Goal: Task Accomplishment & Management: Use online tool/utility

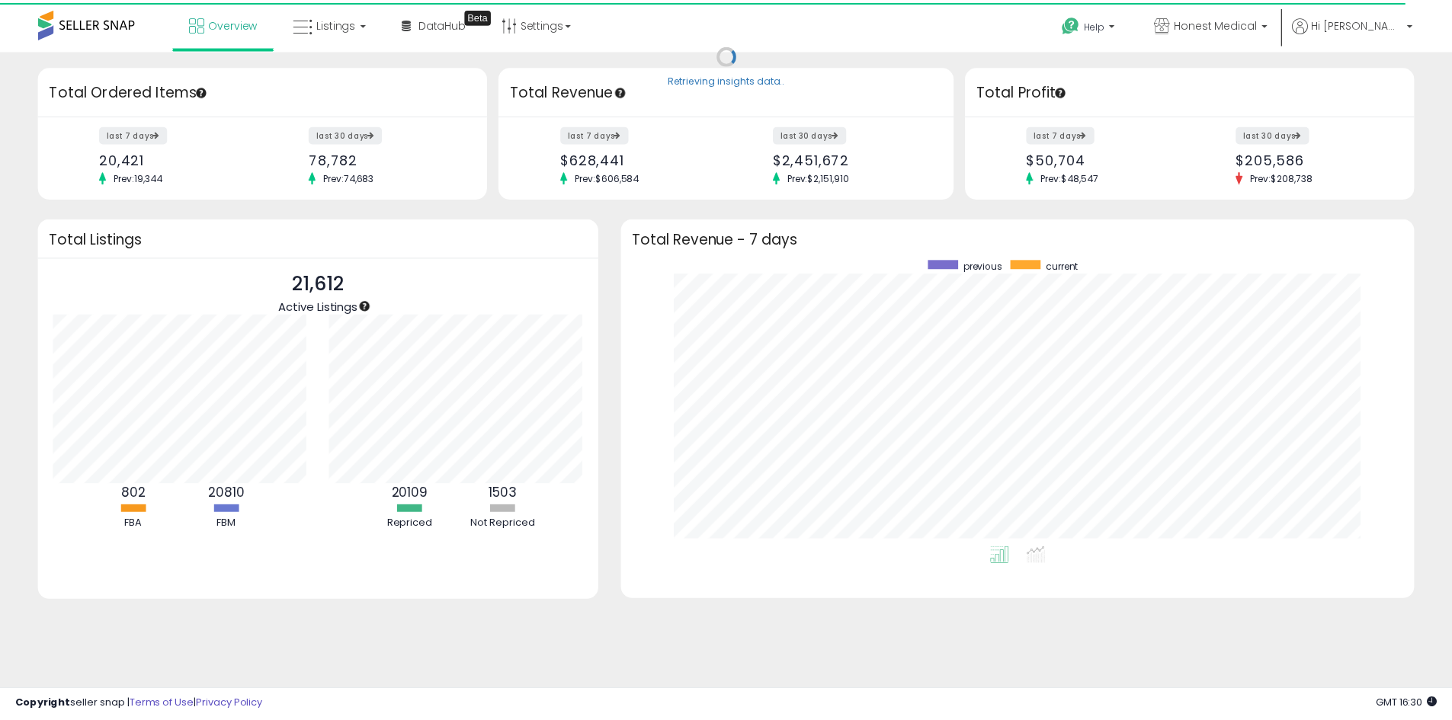
scroll to position [762074, 761600]
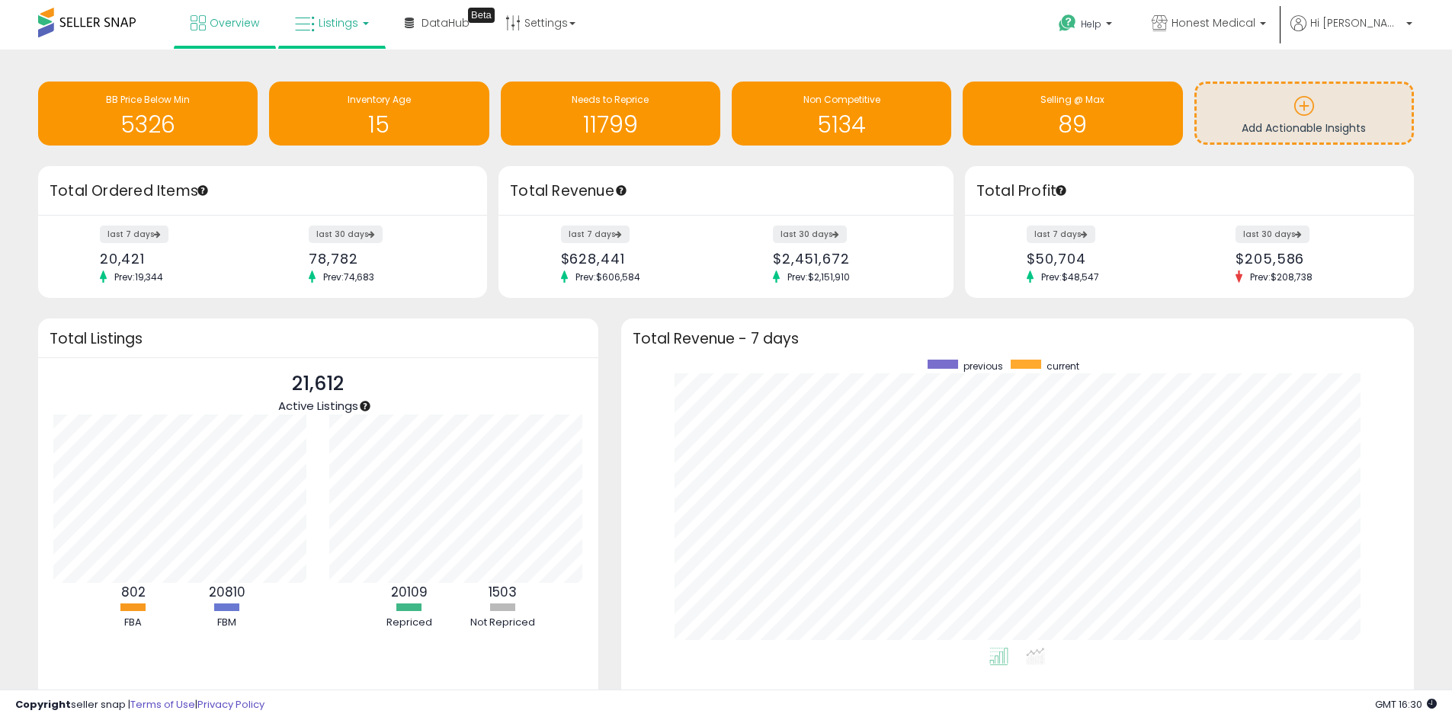
click at [320, 30] on link "Listings" at bounding box center [332, 23] width 97 height 46
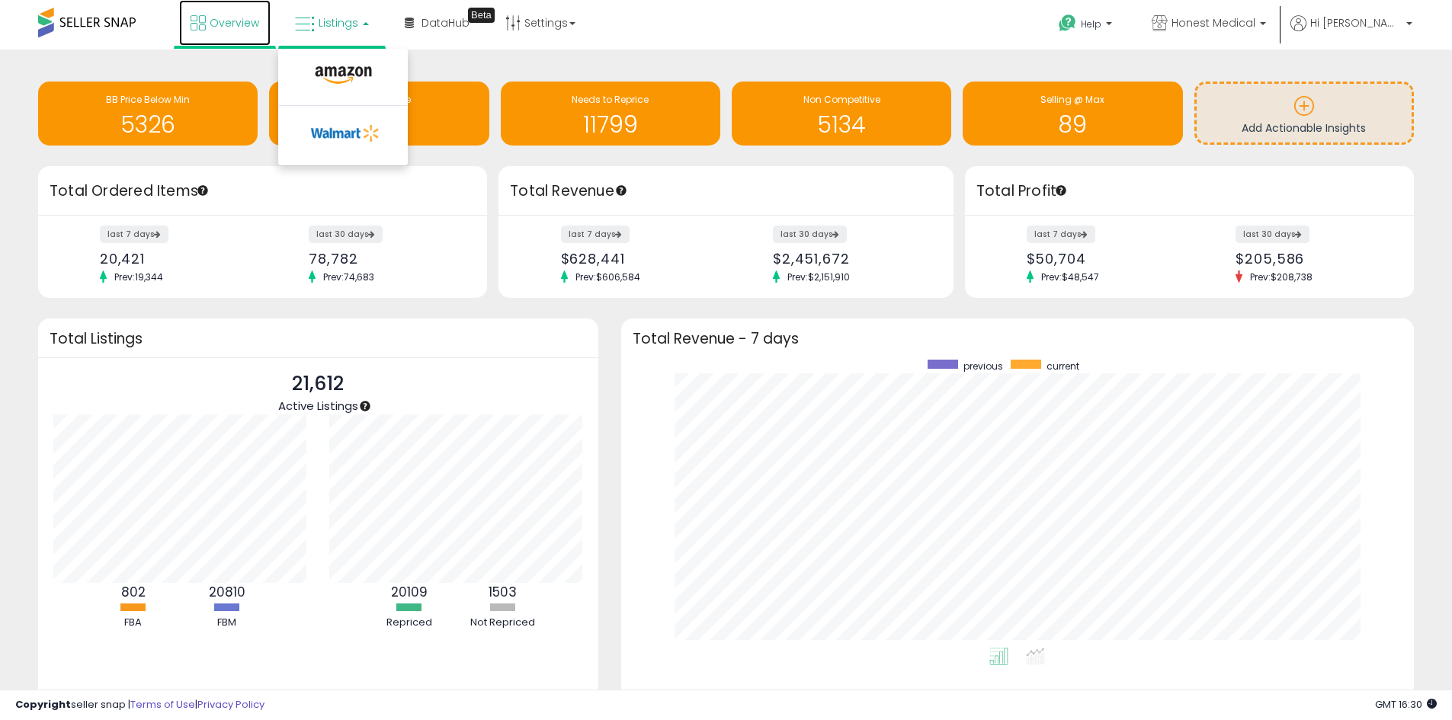
click at [234, 26] on span "Overview" at bounding box center [235, 22] width 50 height 15
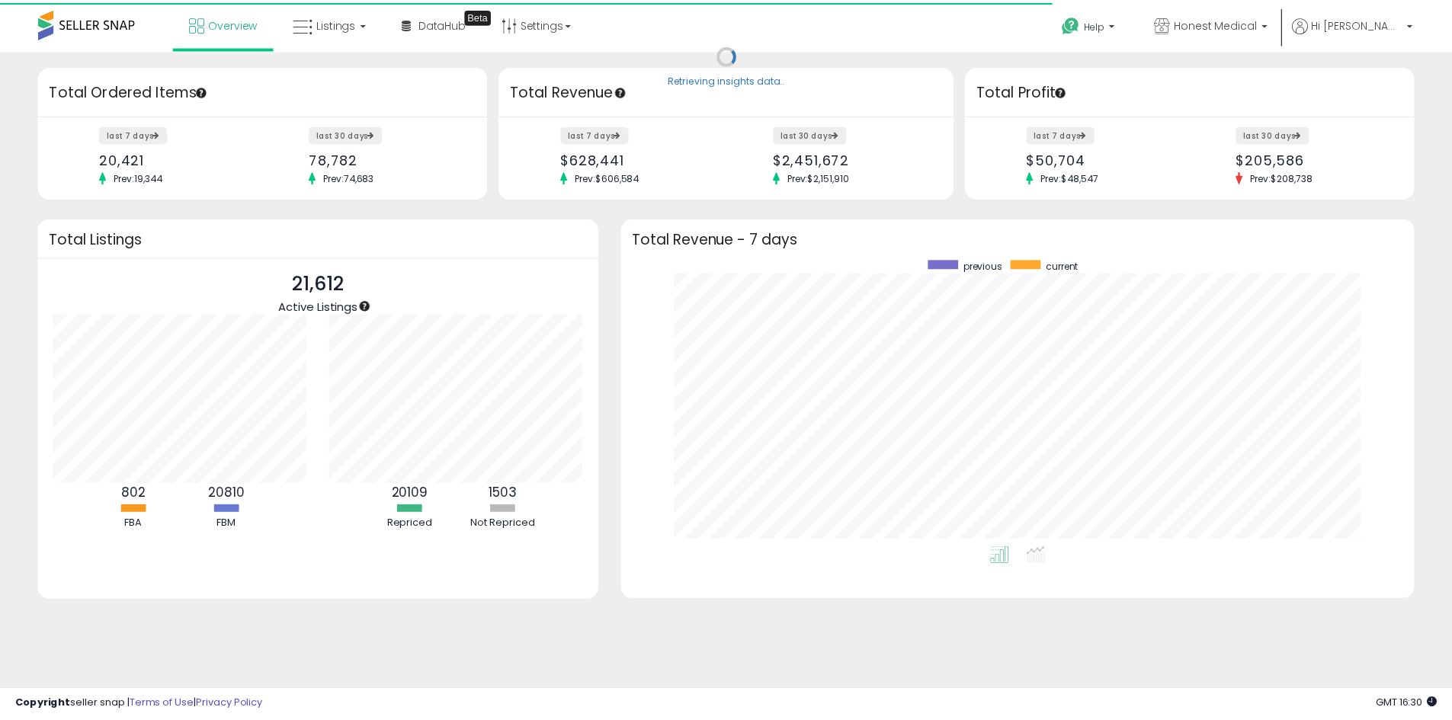
scroll to position [762074, 761600]
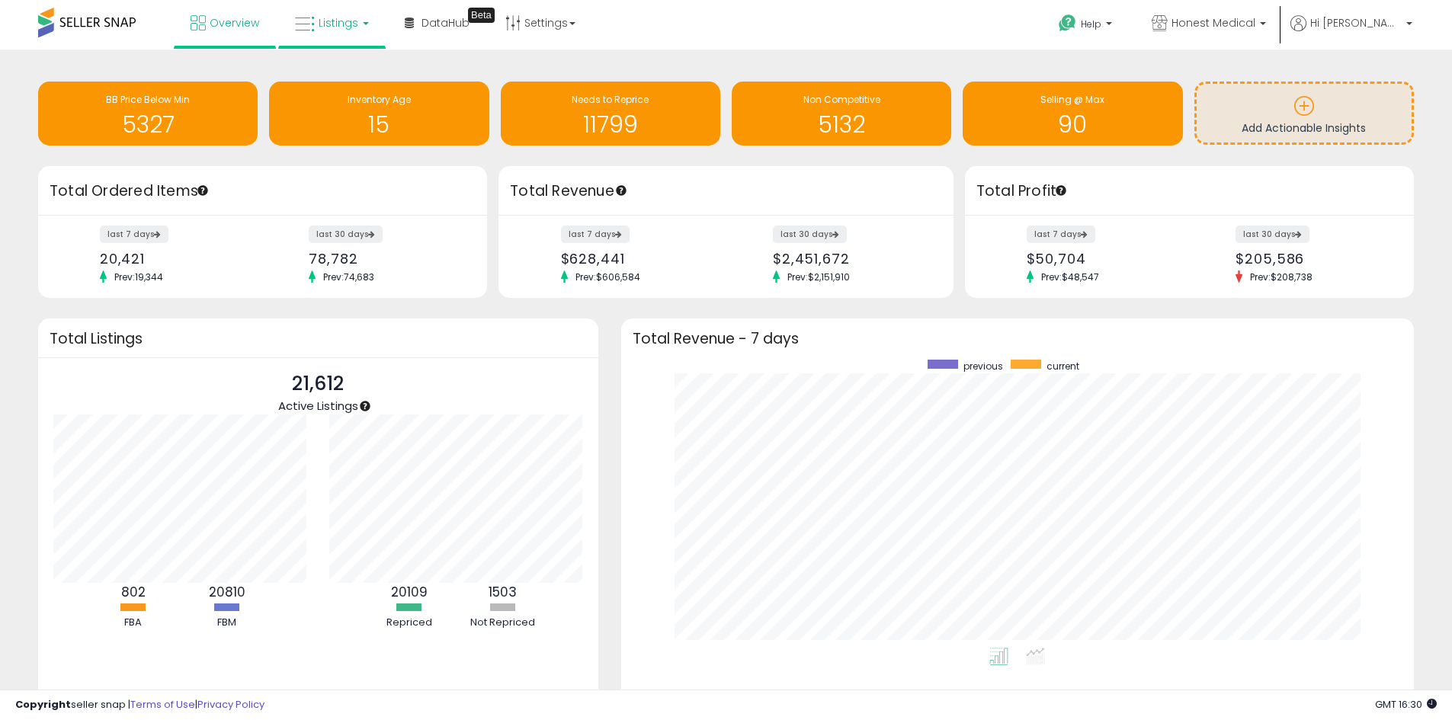
click at [335, 20] on span "Listings" at bounding box center [339, 22] width 40 height 15
click at [368, 71] on icon at bounding box center [343, 76] width 66 height 20
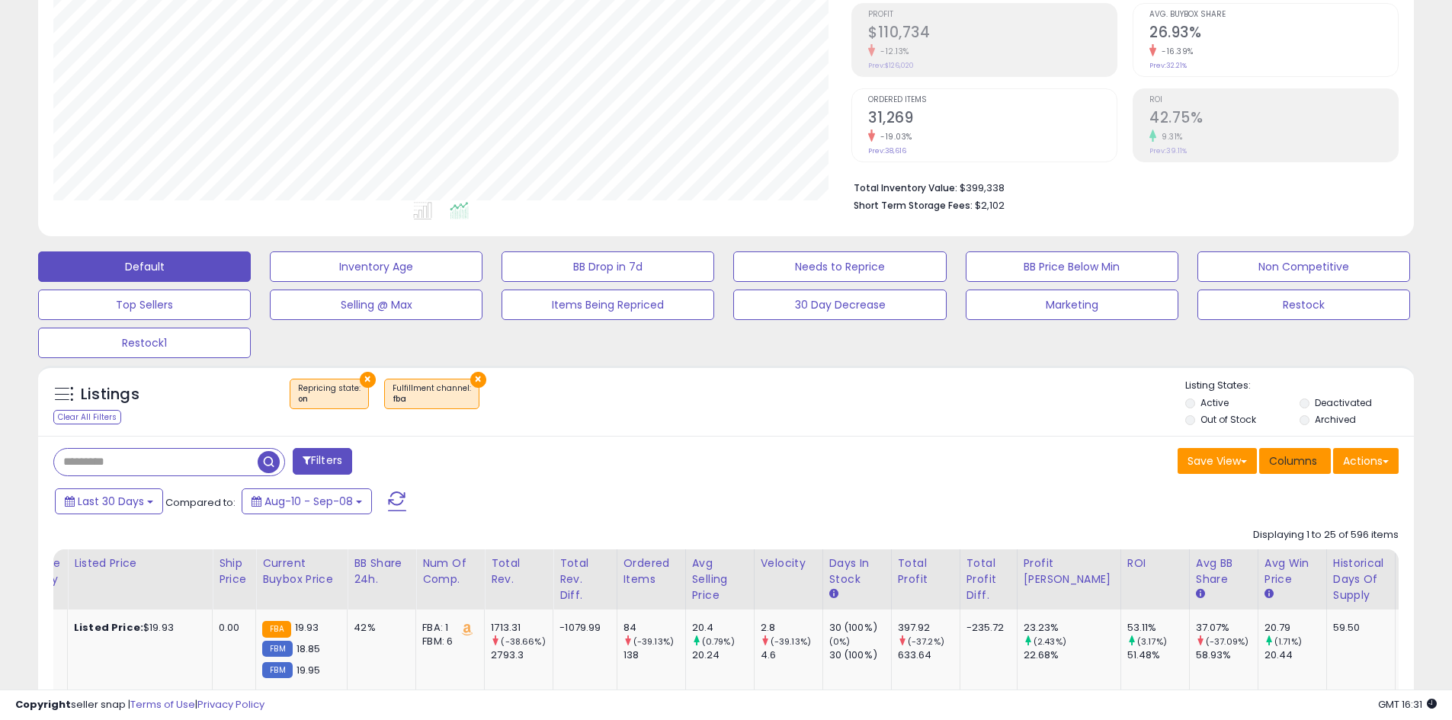
click at [1283, 448] on button "Columns" at bounding box center [1295, 461] width 72 height 26
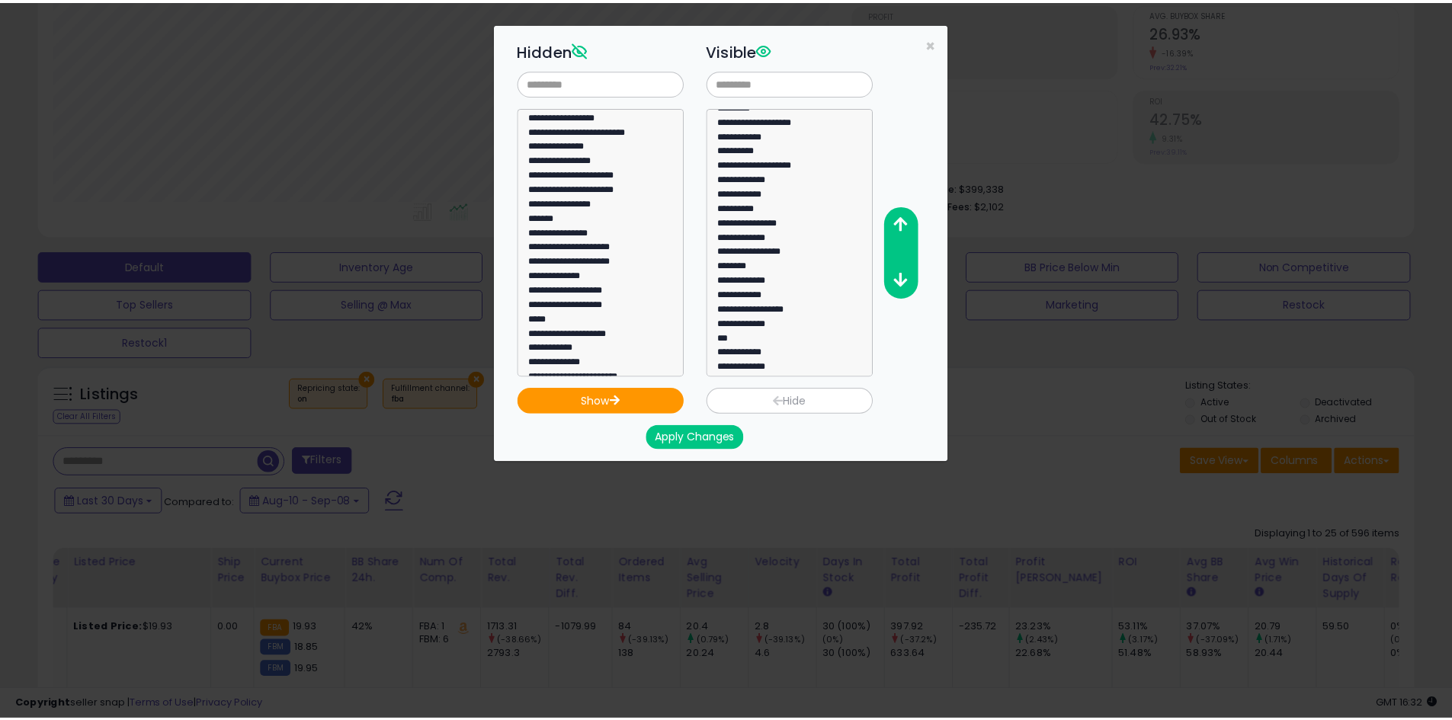
scroll to position [152, 0]
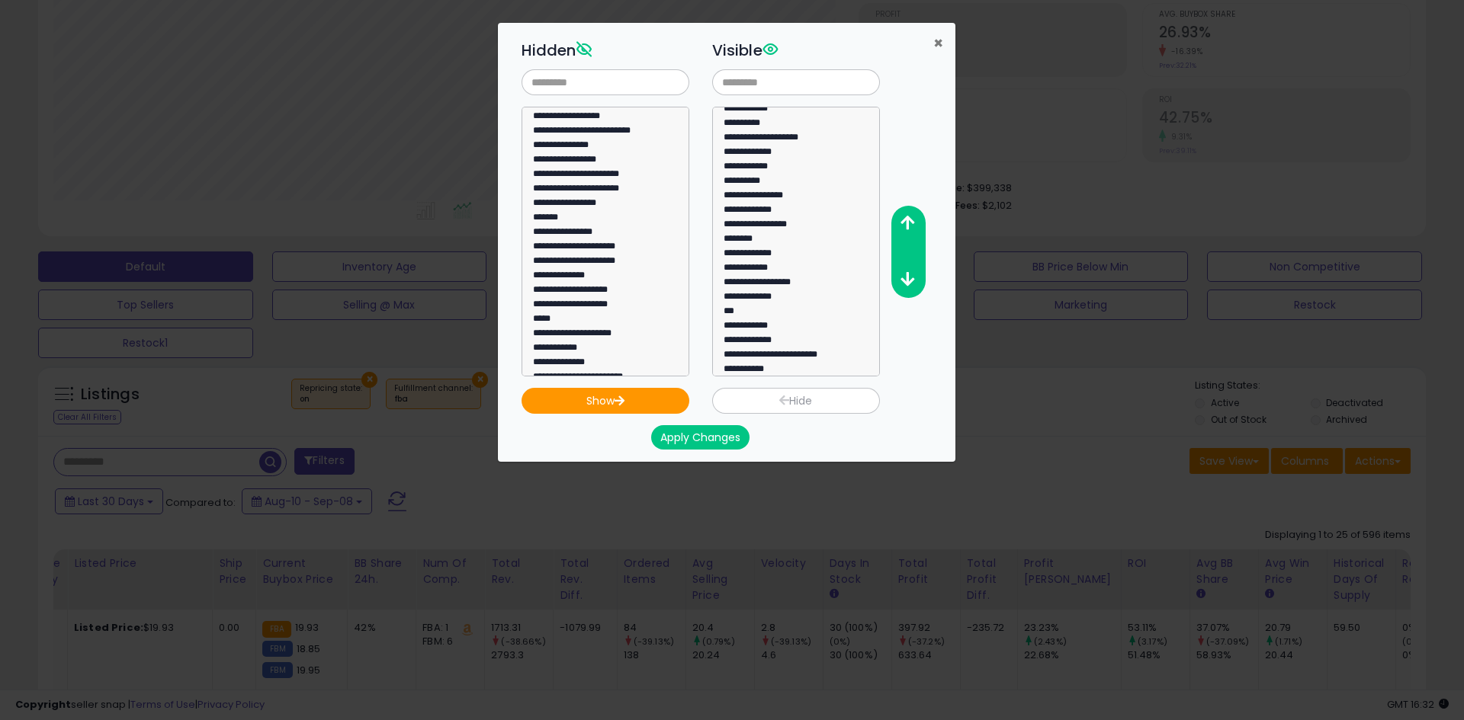
click at [934, 44] on span "×" at bounding box center [938, 43] width 10 height 22
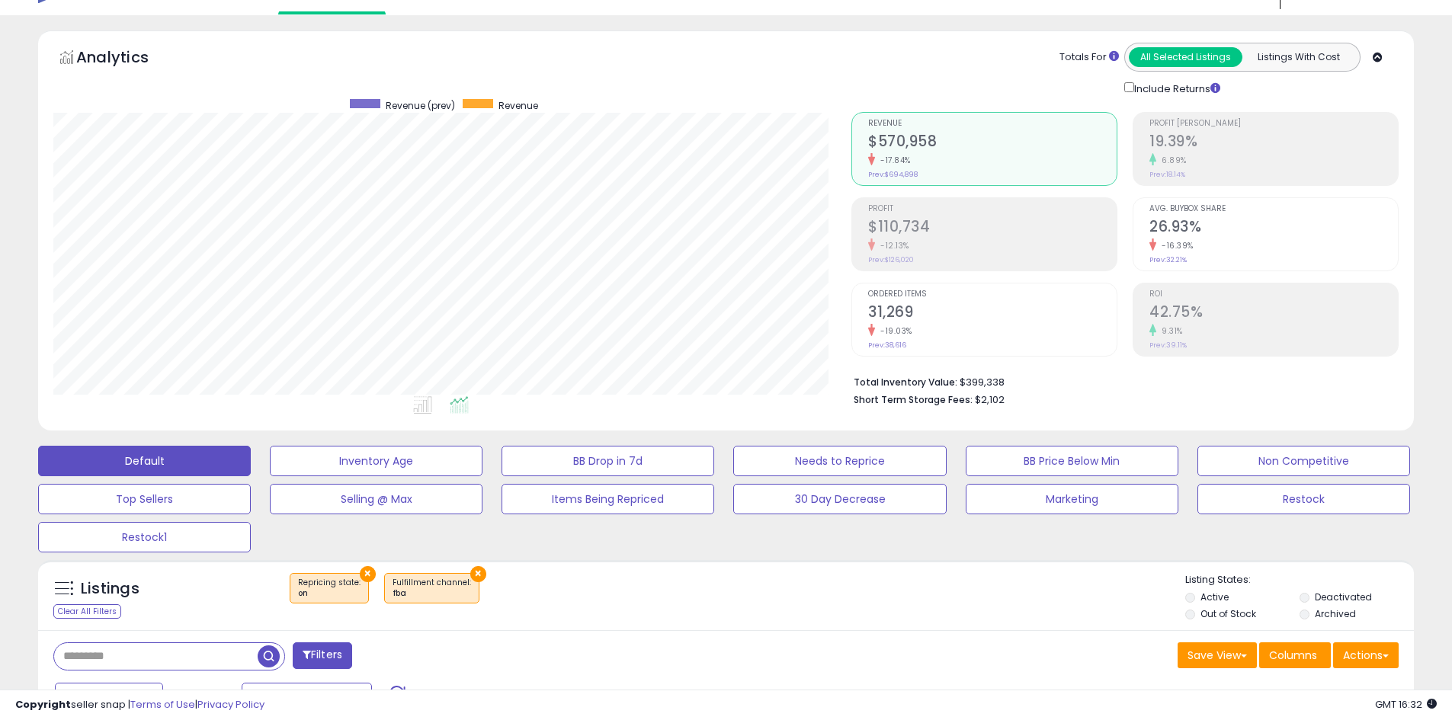
scroll to position [0, 0]
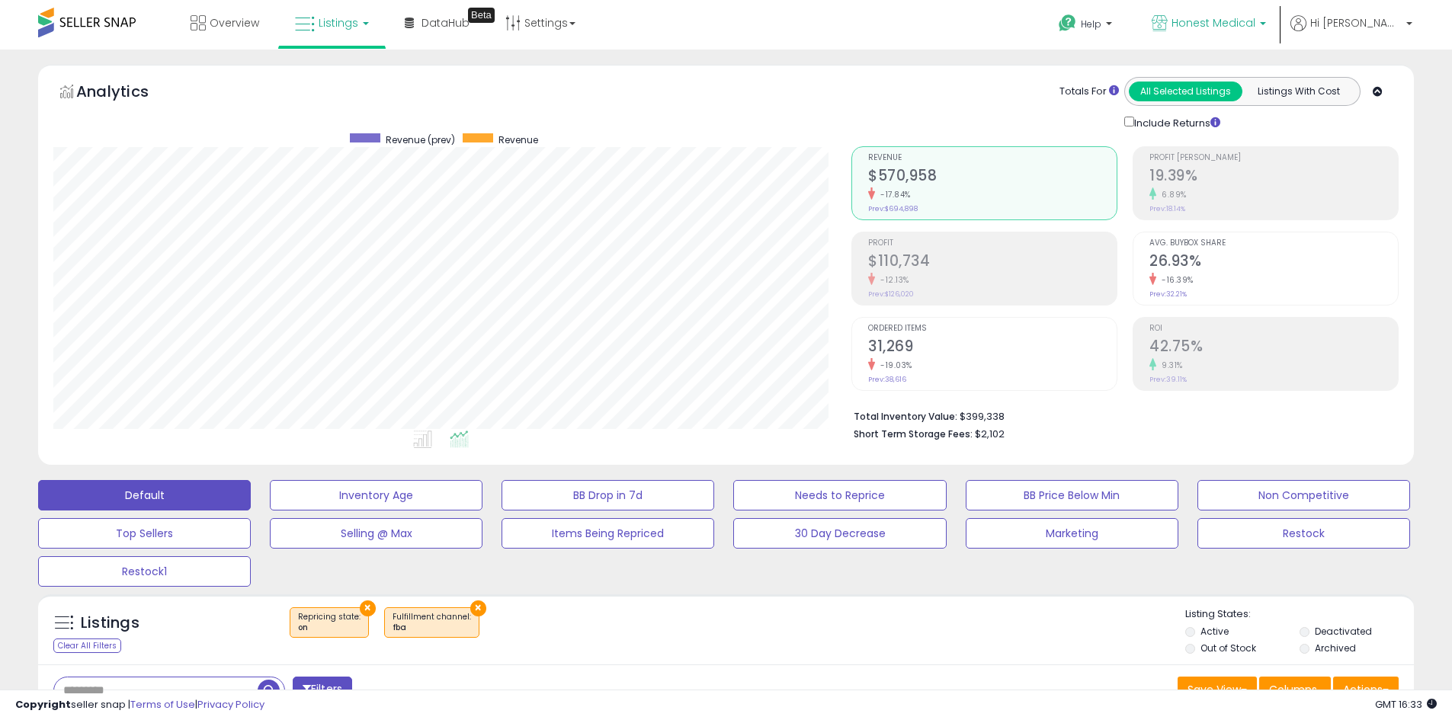
click at [1256, 15] on span "Honest Medical" at bounding box center [1214, 22] width 84 height 15
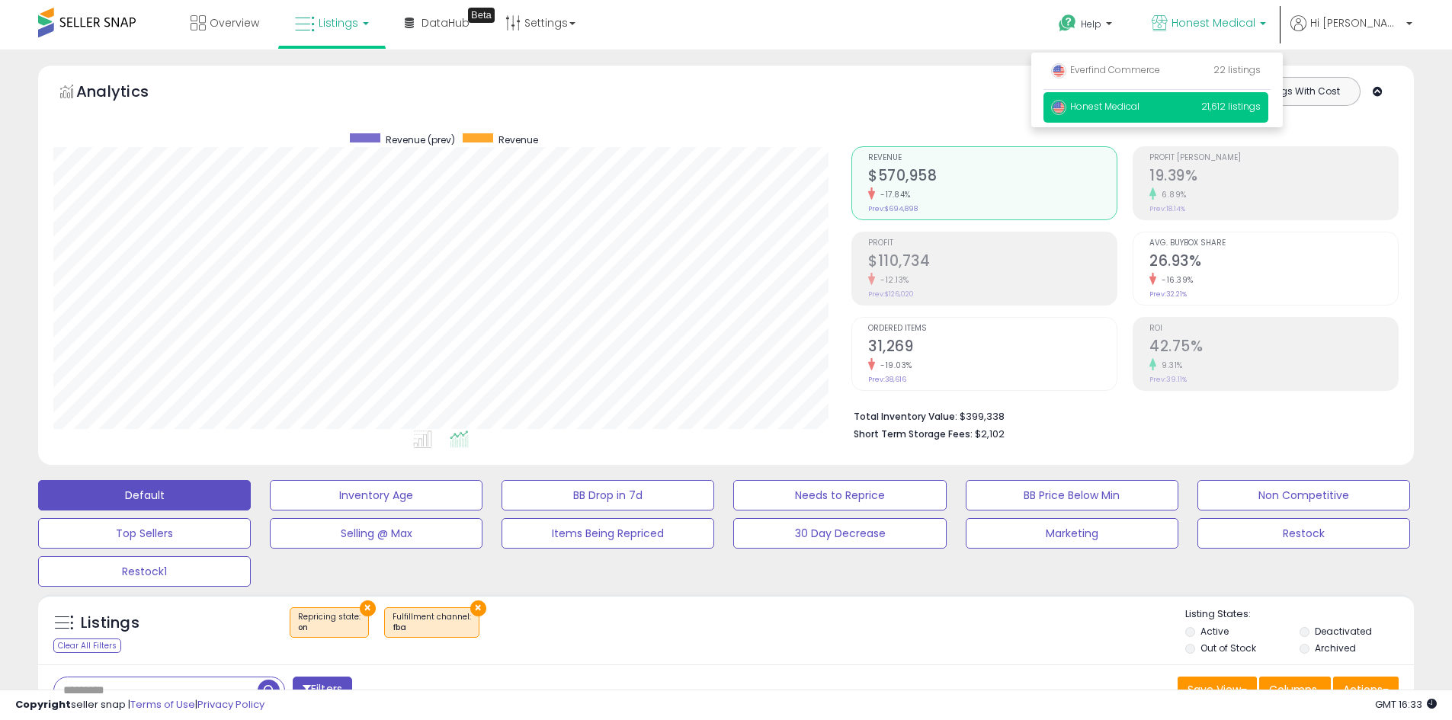
click at [942, 86] on div "Totals For All Selected Listings Listings With Cost Include Returns" at bounding box center [1120, 104] width 536 height 54
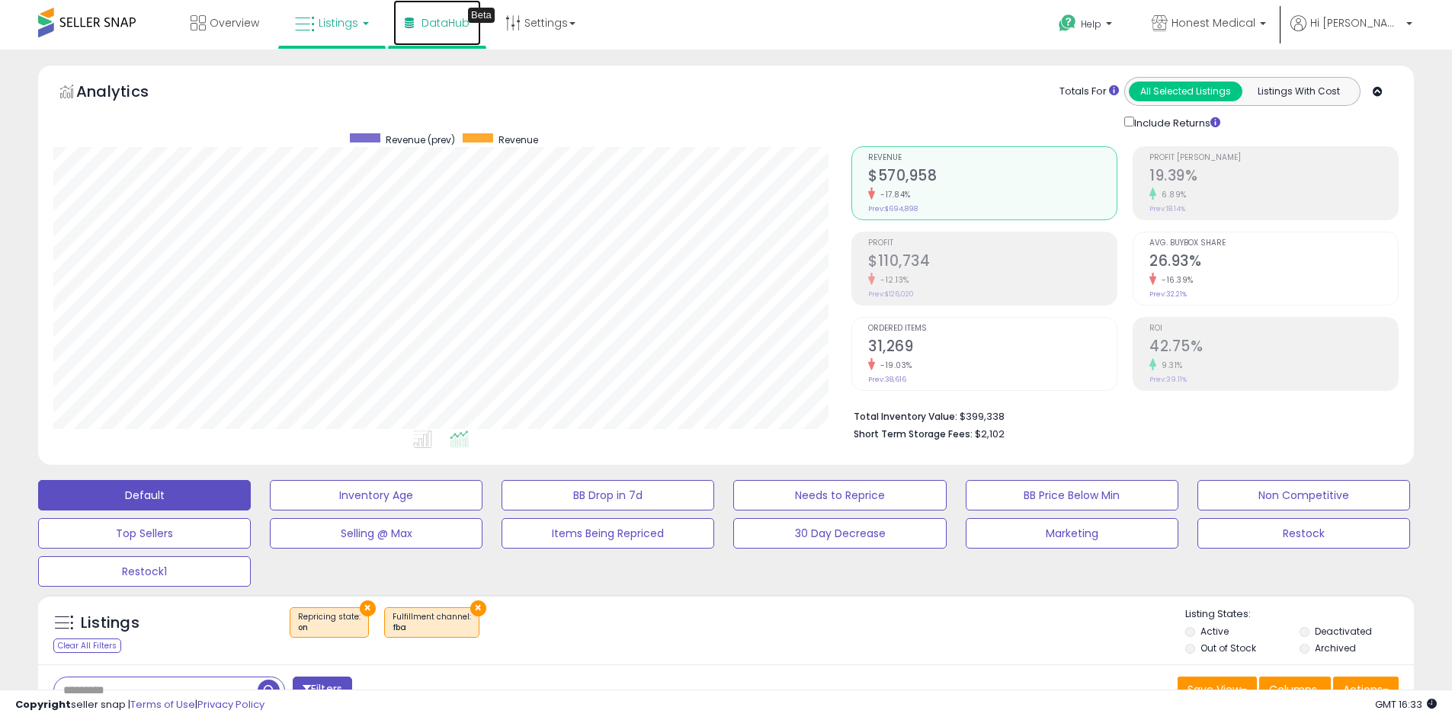
click at [467, 34] on link "DataHub Beta" at bounding box center [437, 23] width 88 height 46
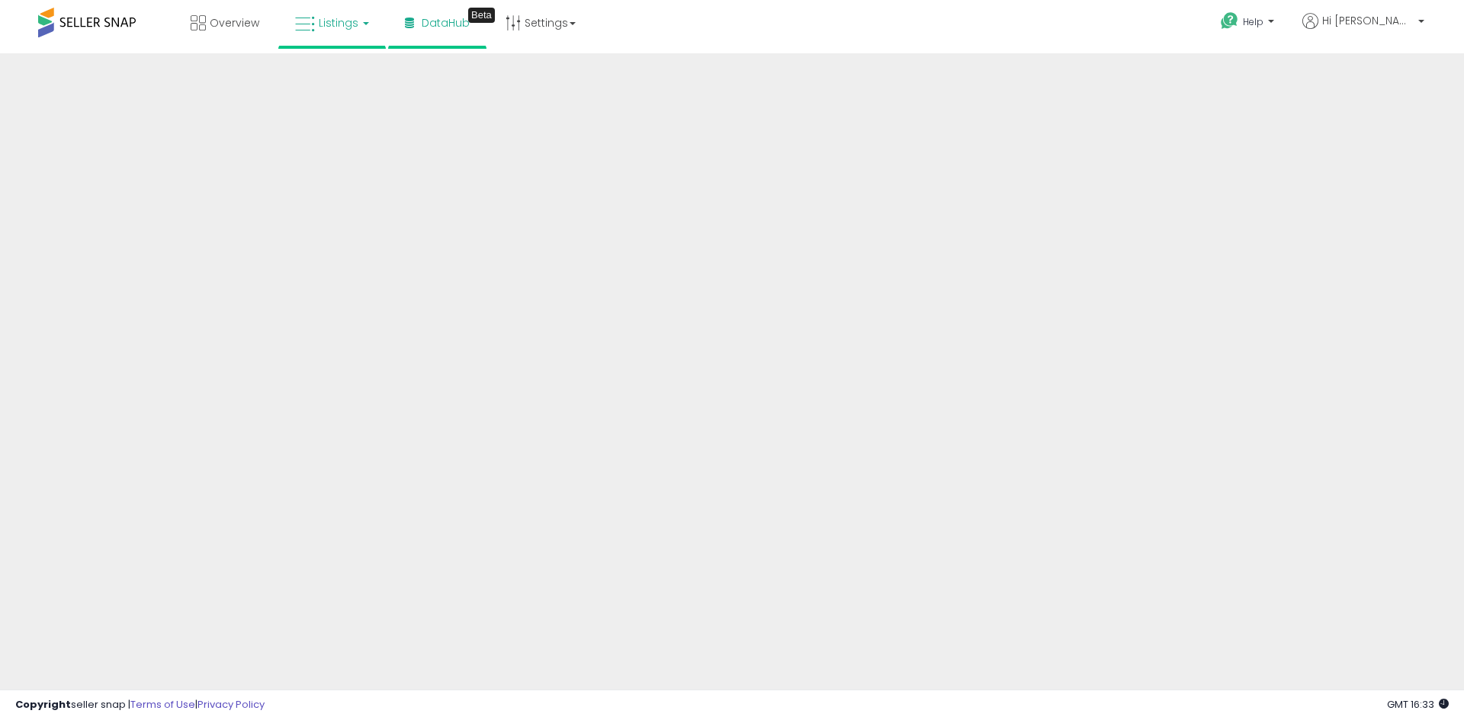
click at [323, 20] on span "Listings" at bounding box center [339, 22] width 40 height 15
click at [337, 69] on icon at bounding box center [343, 76] width 66 height 20
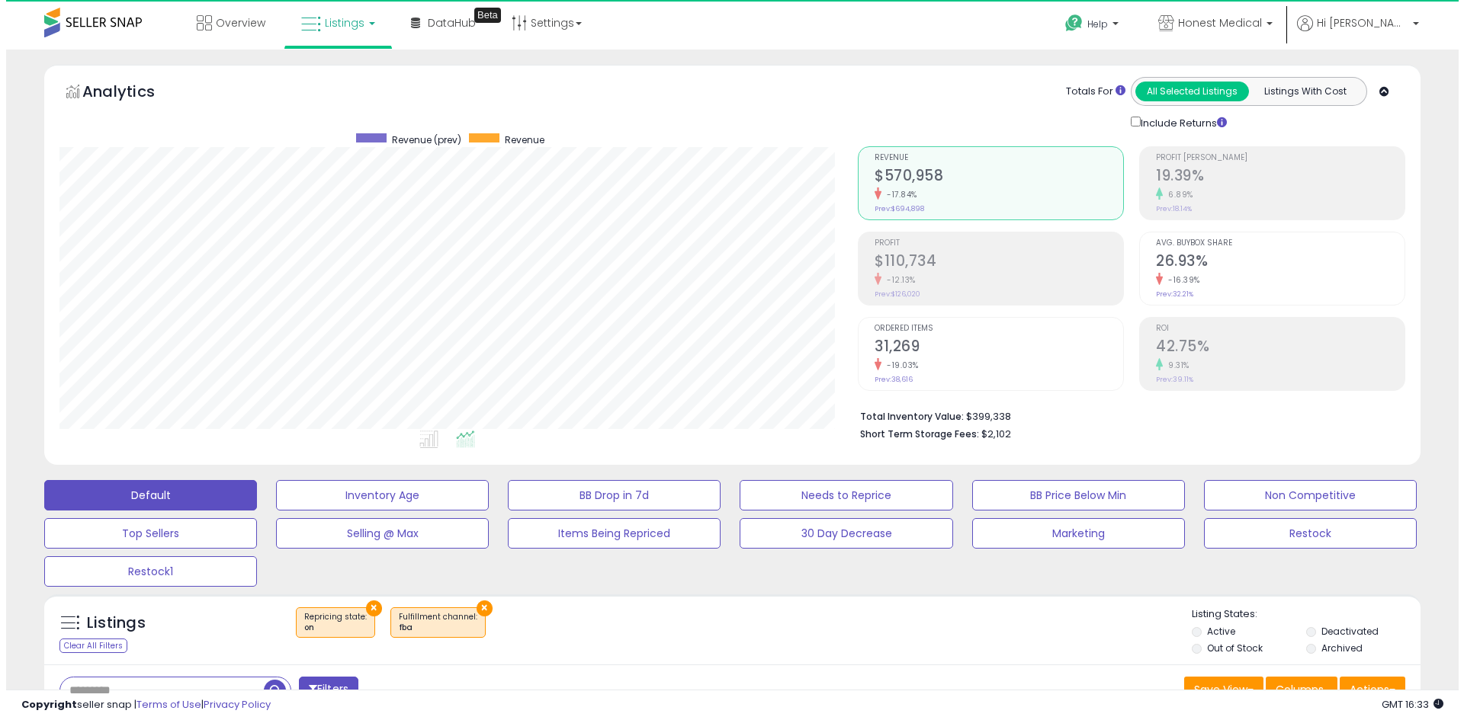
scroll to position [313, 798]
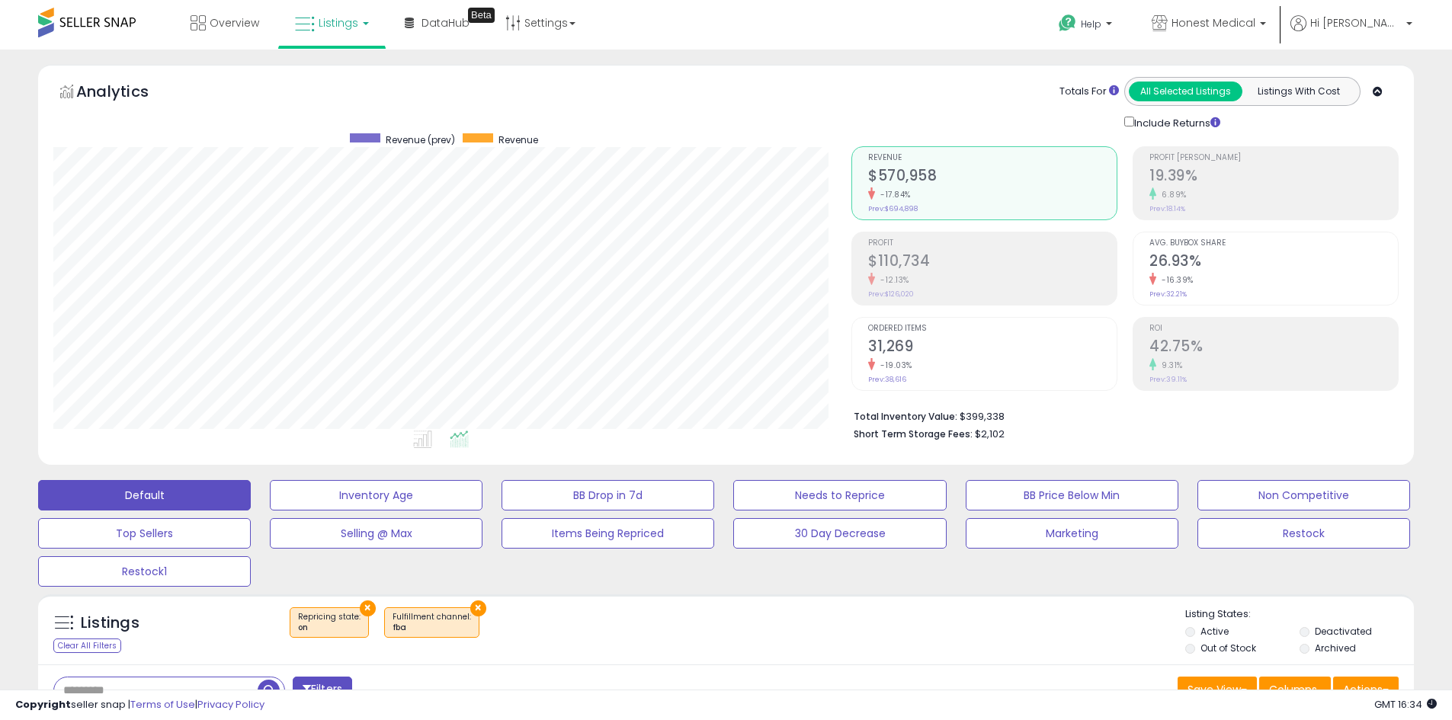
click at [470, 608] on button "×" at bounding box center [478, 609] width 16 height 16
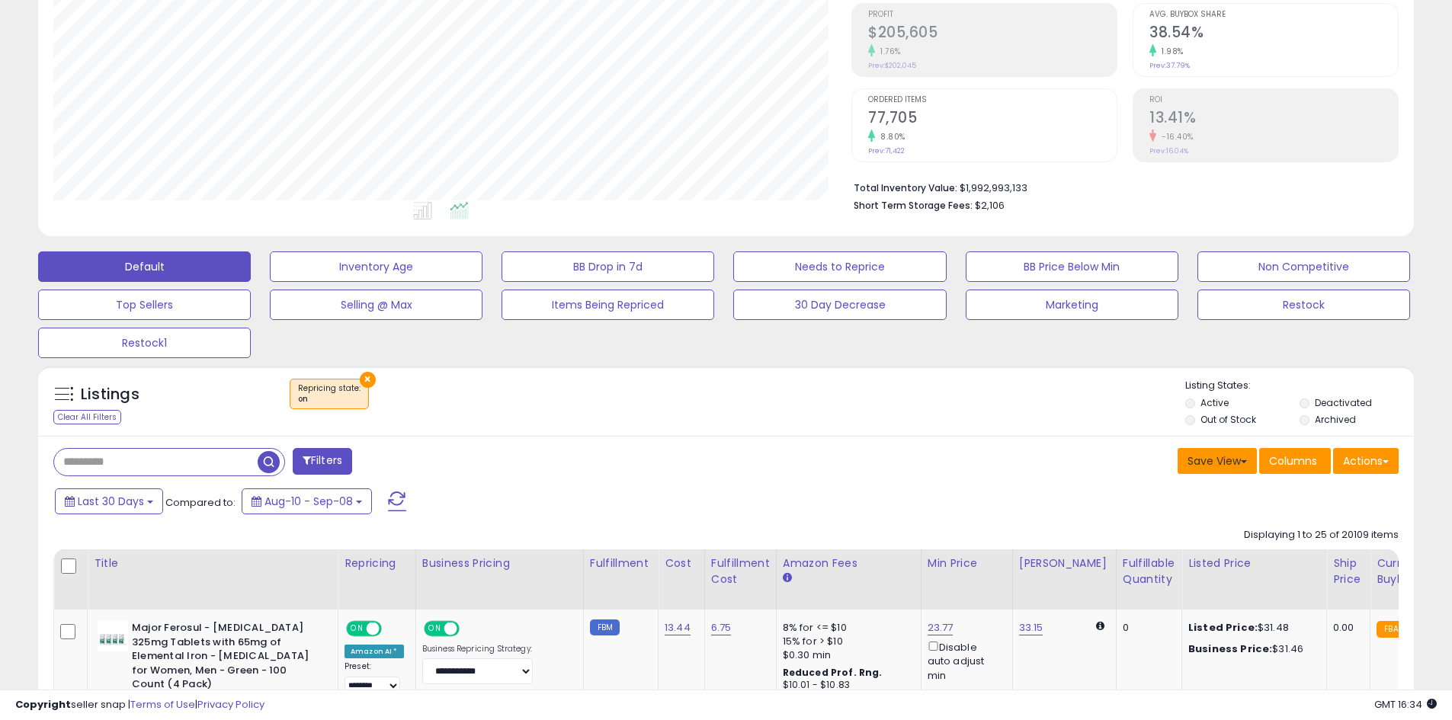
click at [1219, 463] on button "Save View" at bounding box center [1217, 461] width 79 height 26
click at [1362, 457] on button "Actions" at bounding box center [1366, 461] width 66 height 26
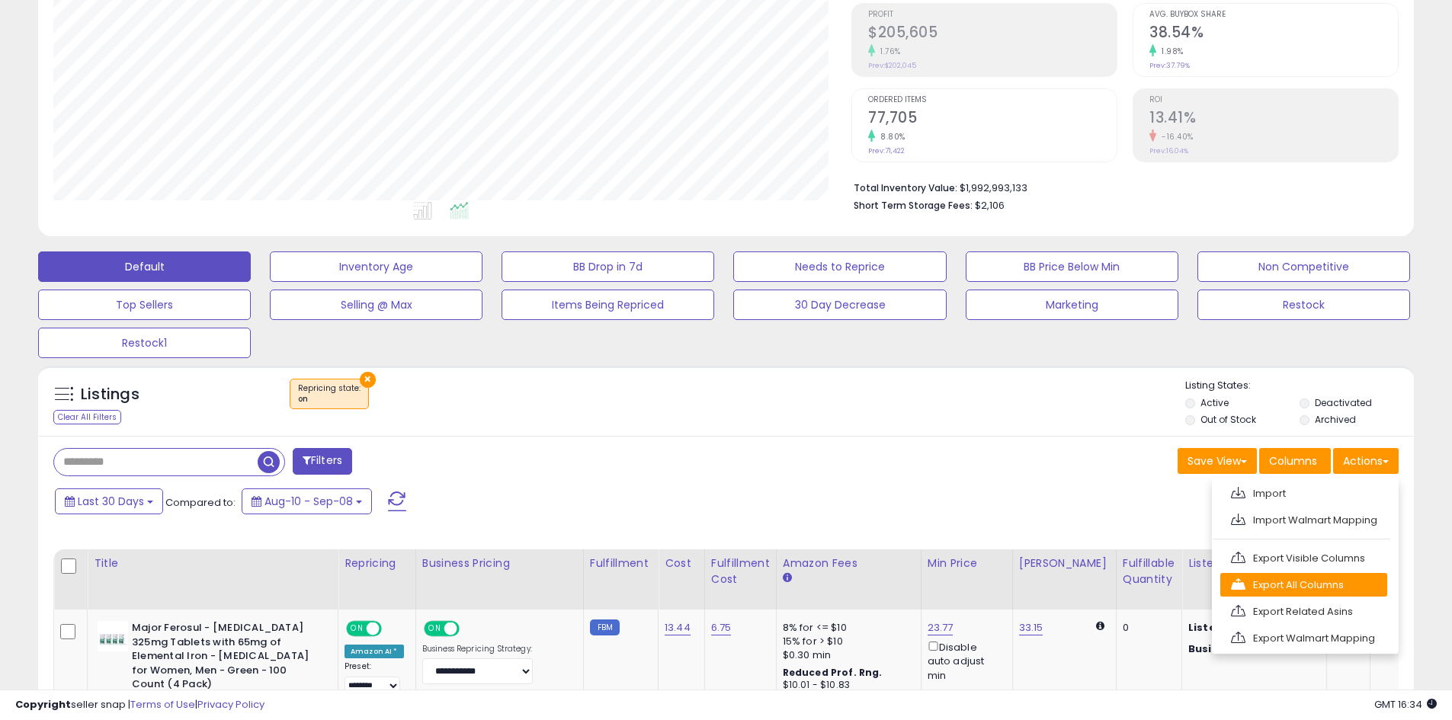
click at [1326, 585] on link "Export All Columns" at bounding box center [1304, 585] width 167 height 24
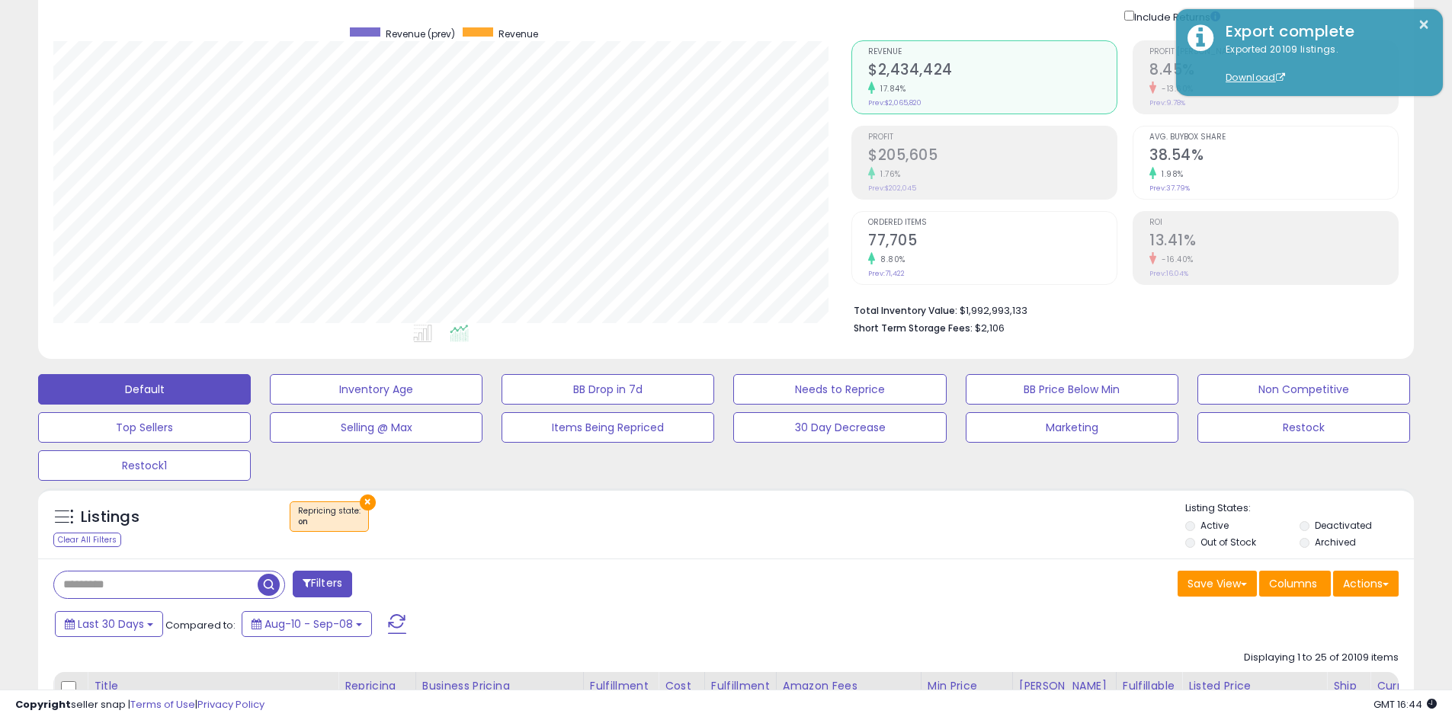
scroll to position [0, 0]
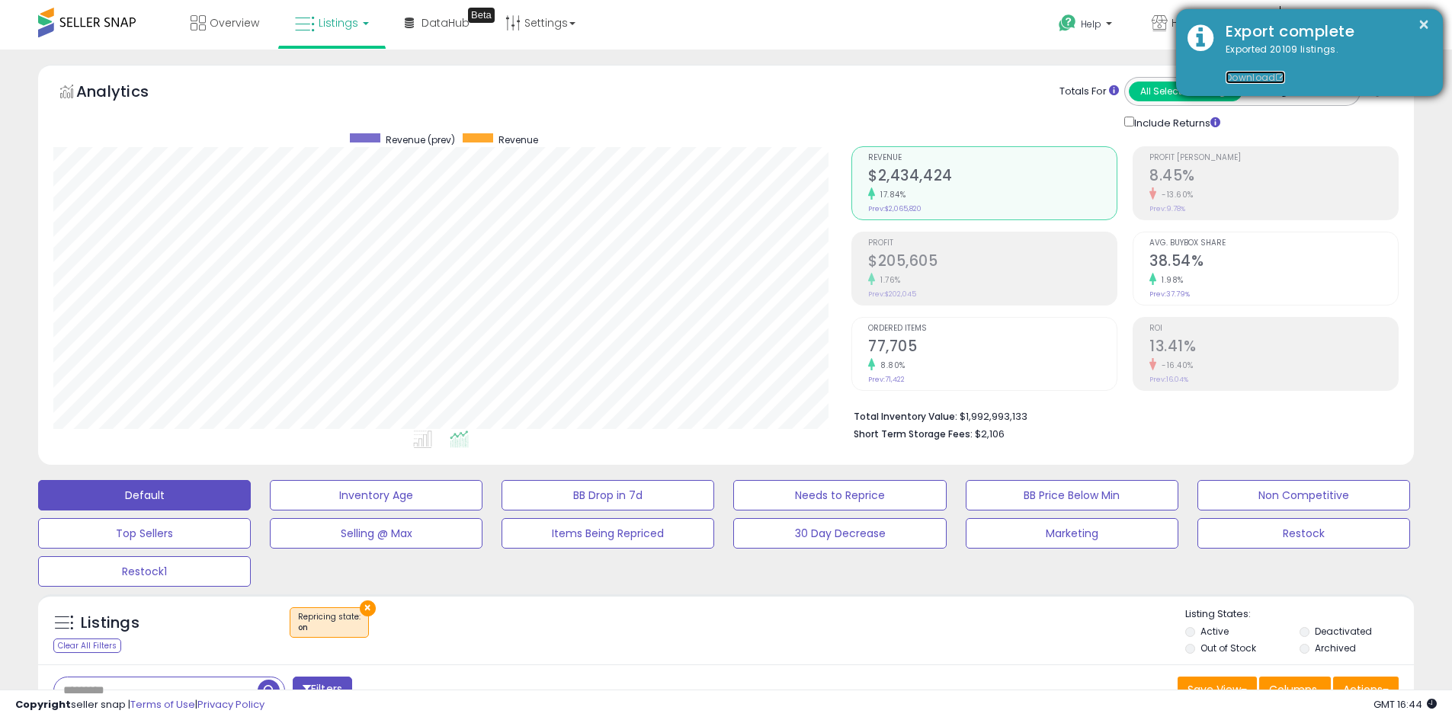
click at [1263, 79] on link "Download" at bounding box center [1255, 77] width 59 height 13
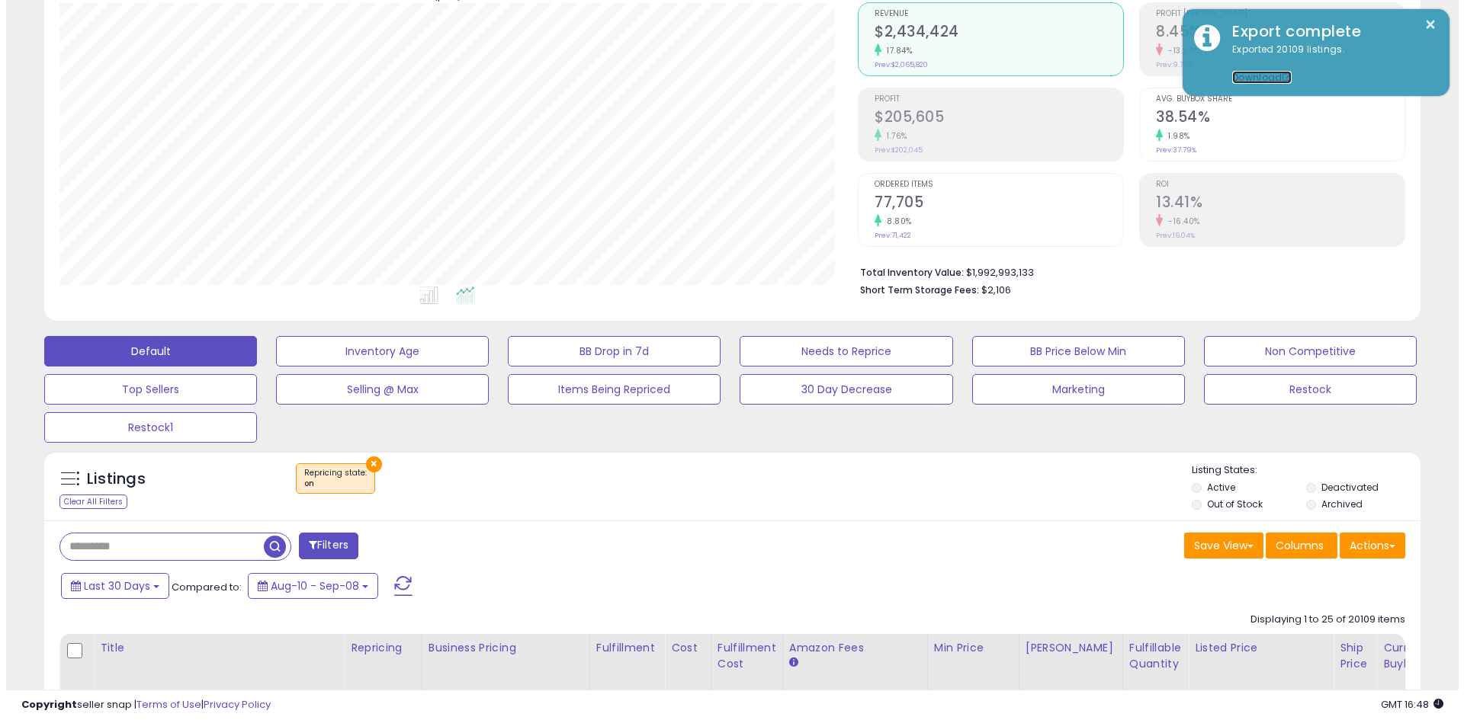
scroll to position [229, 0]
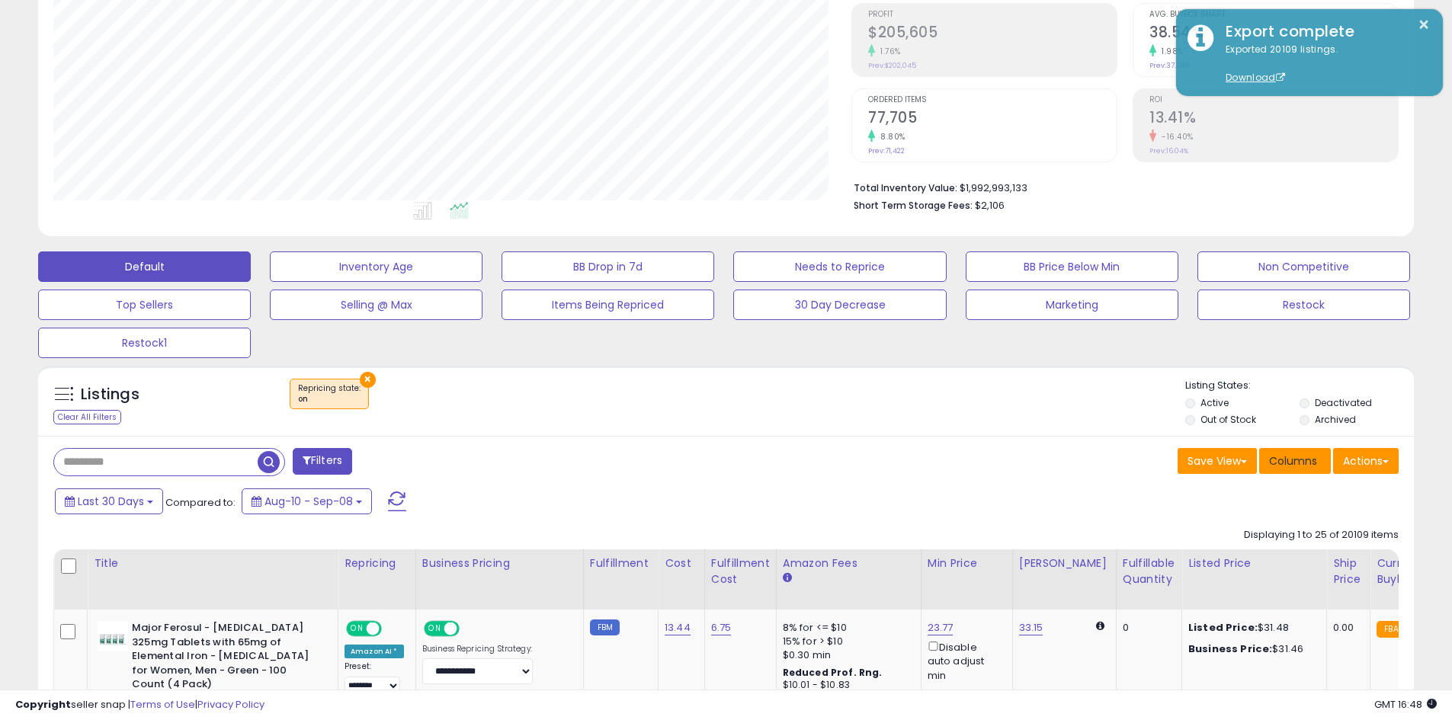
click at [1286, 467] on span "Columns" at bounding box center [1293, 461] width 48 height 15
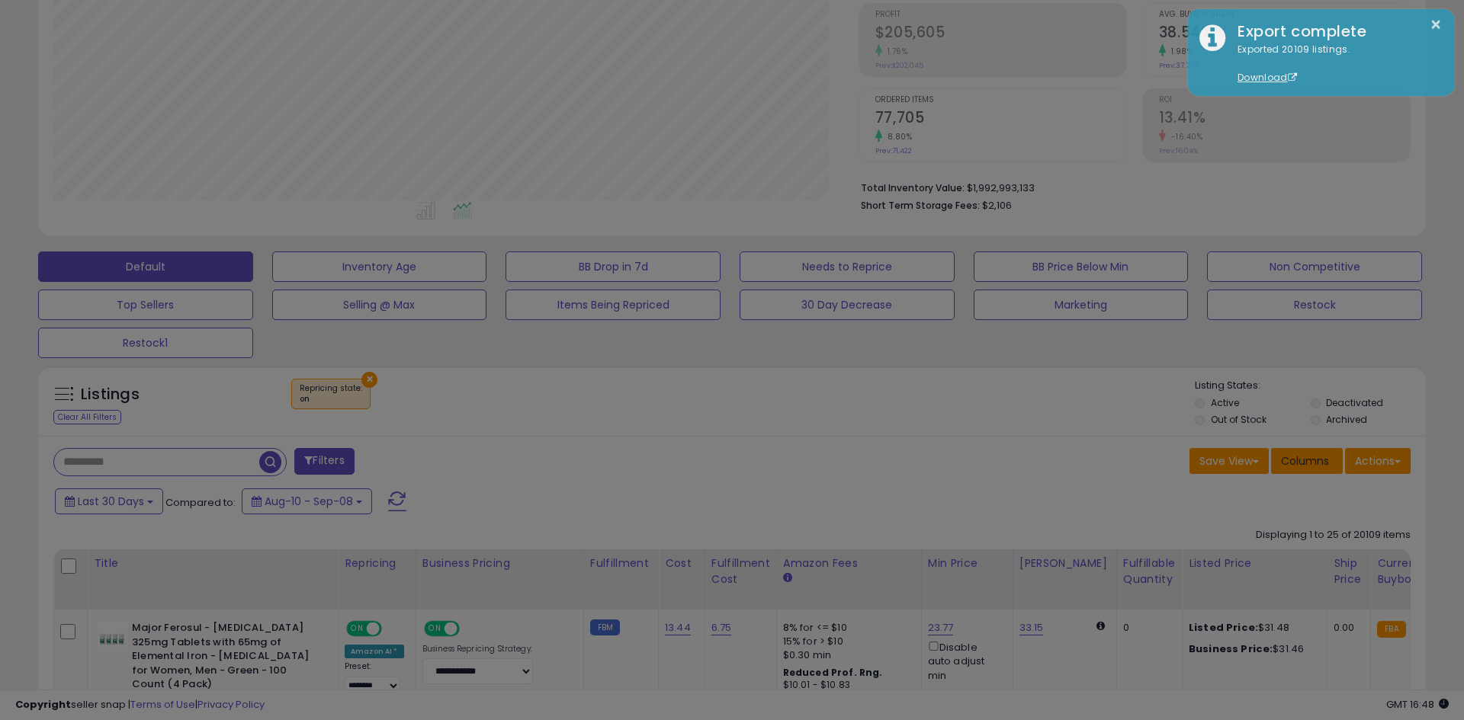
scroll to position [313, 805]
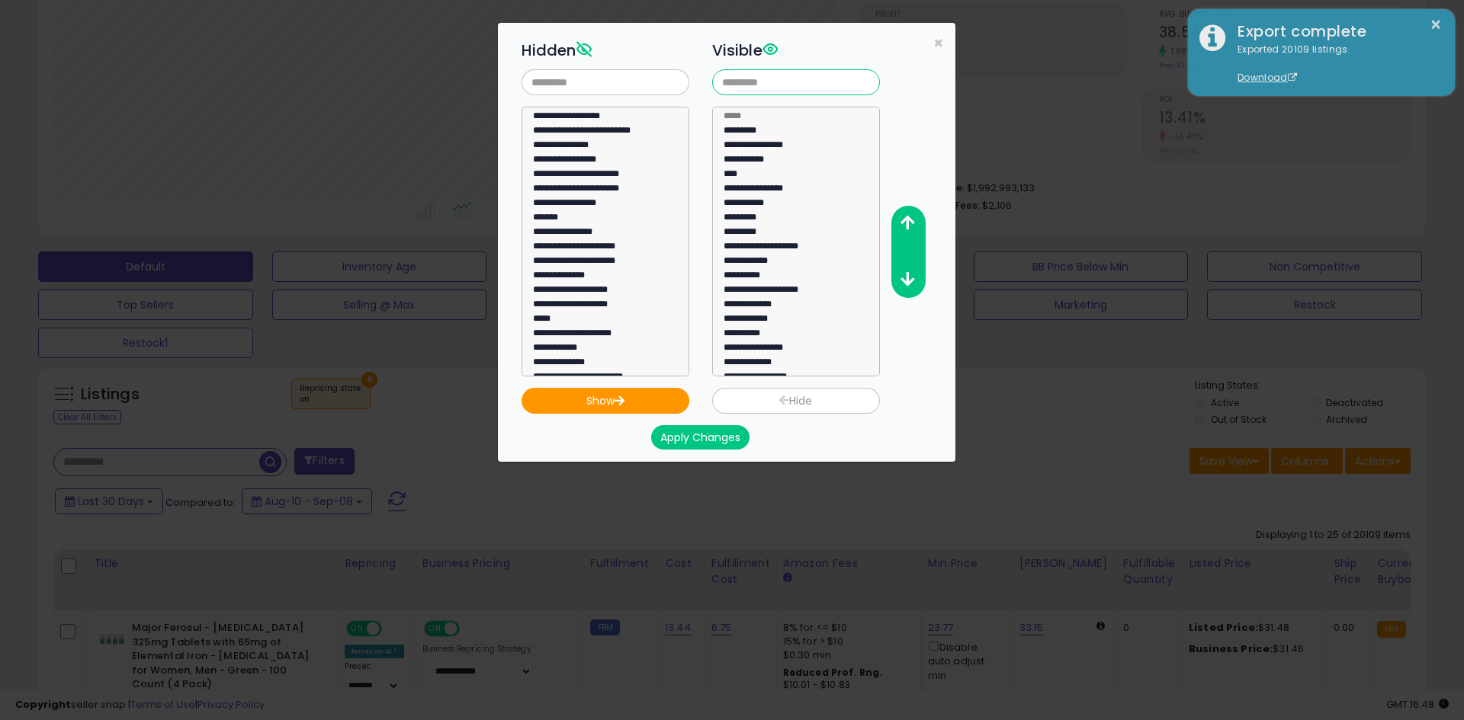
click at [785, 76] on input "text" at bounding box center [796, 82] width 168 height 26
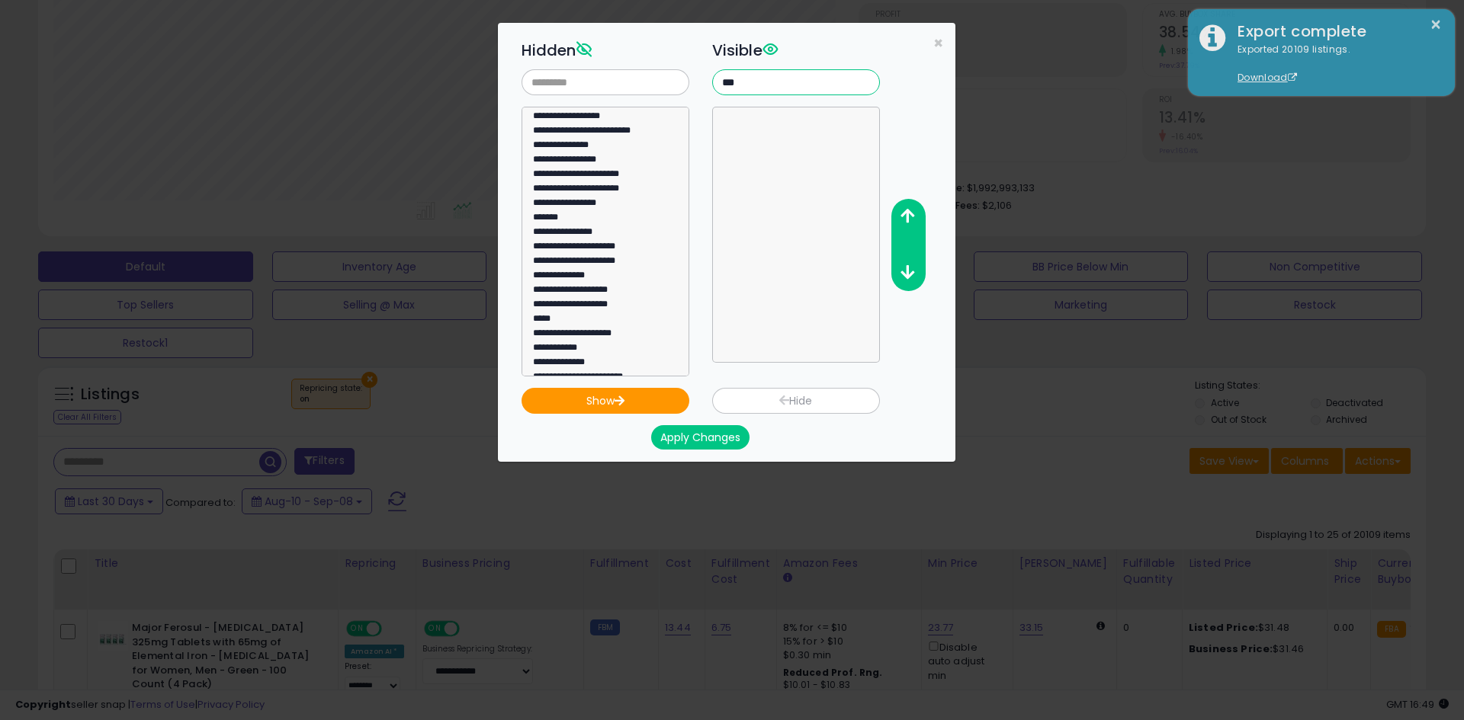
type input "***"
click at [629, 89] on input "text" at bounding box center [605, 82] width 168 height 26
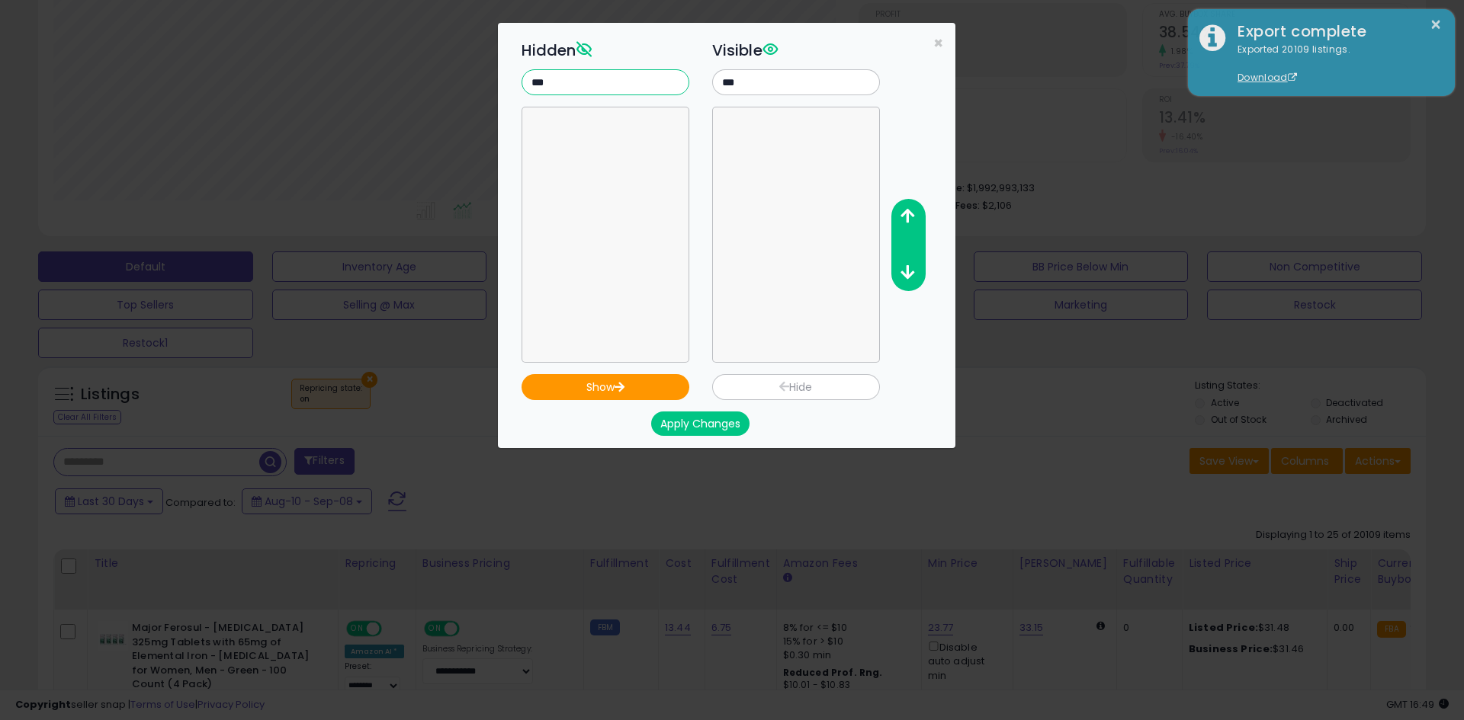
type input "***"
drag, startPoint x: 752, startPoint y: 97, endPoint x: 751, endPoint y: 85, distance: 11.5
click at [752, 96] on div "**********" at bounding box center [796, 199] width 191 height 328
click at [750, 84] on input "***" at bounding box center [796, 82] width 168 height 26
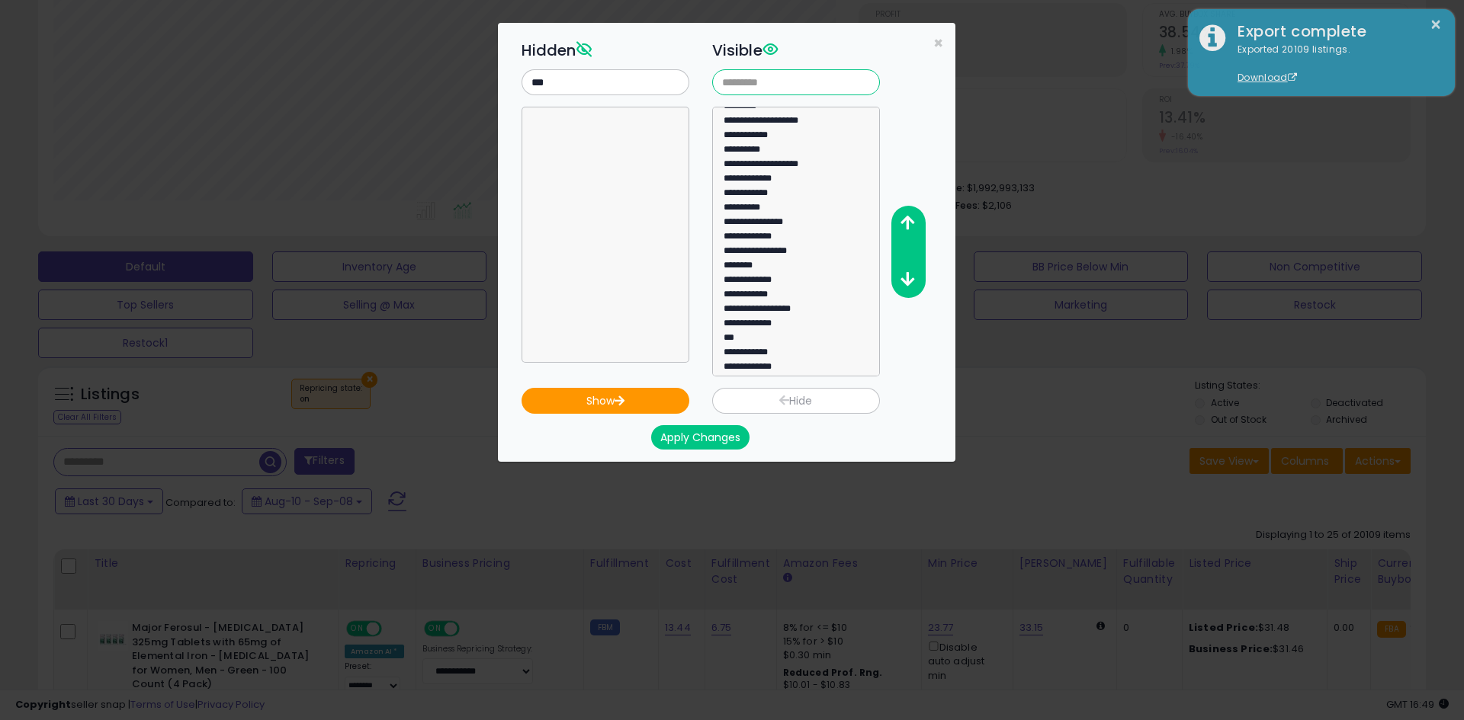
scroll to position [152, 0]
